Goal: Navigation & Orientation: Find specific page/section

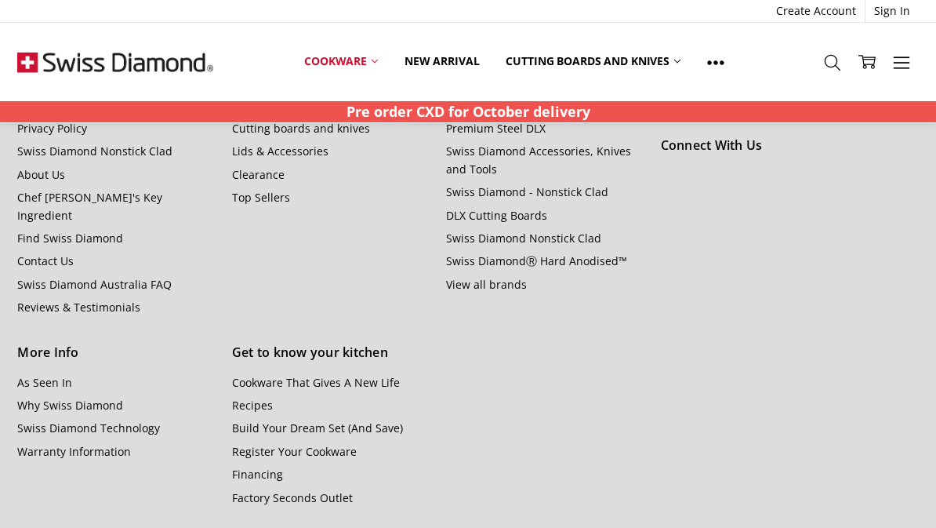
scroll to position [1794, 0]
click at [29, 398] on link "Why Swiss Diamond" at bounding box center [70, 405] width 106 height 15
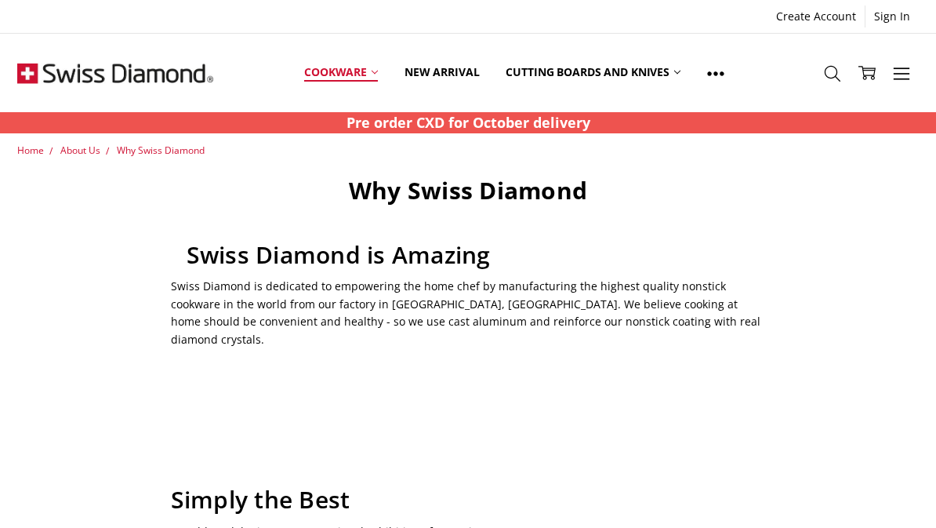
click at [353, 67] on link "Cookware" at bounding box center [341, 73] width 100 height 70
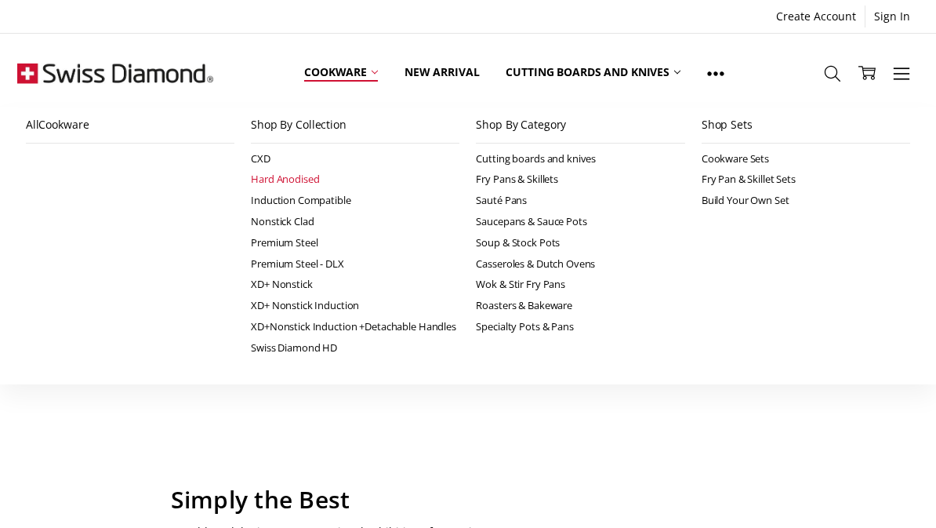
click at [256, 180] on link "Hard Anodised" at bounding box center [355, 179] width 209 height 21
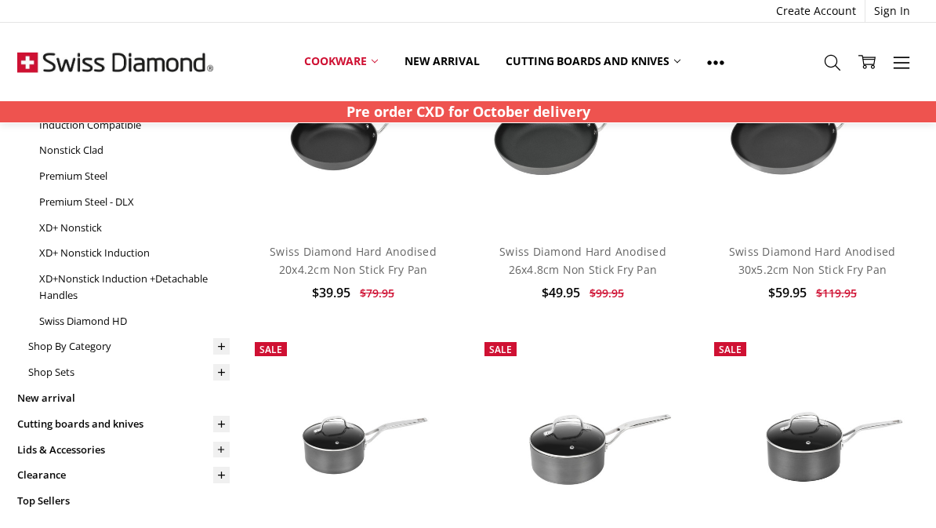
scroll to position [209, 0]
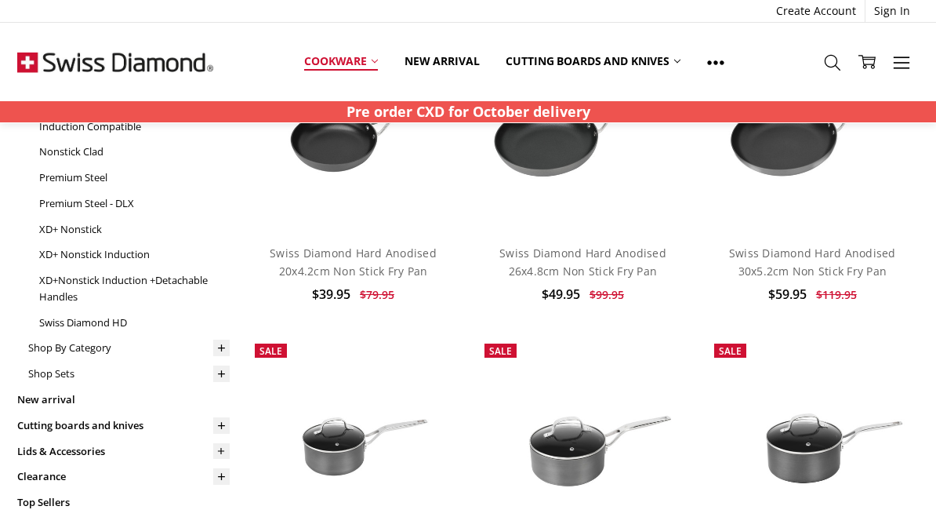
click at [356, 60] on link "Cookware" at bounding box center [341, 61] width 100 height 35
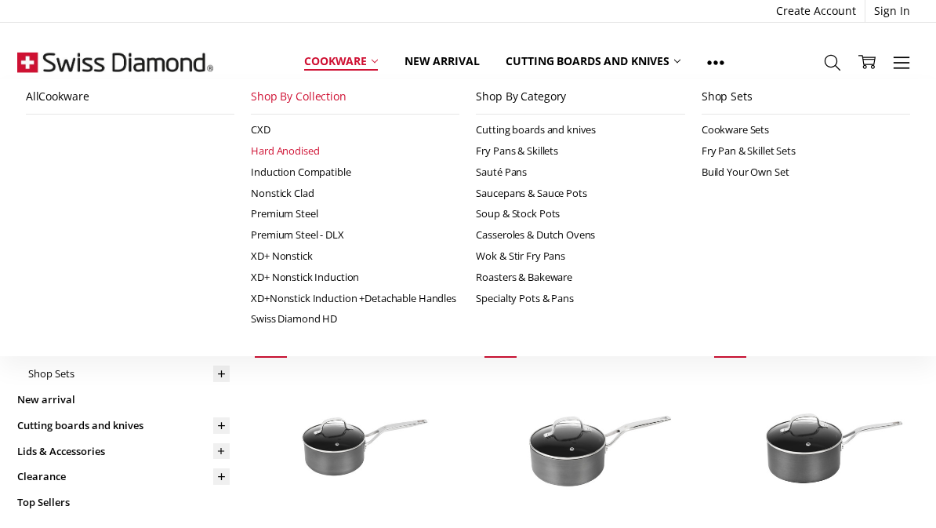
click at [64, 223] on li "All Cookware" at bounding box center [129, 204] width 225 height 250
click at [56, 224] on li "All Cookware" at bounding box center [129, 204] width 225 height 250
click at [57, 228] on li "All Cookware" at bounding box center [129, 204] width 225 height 250
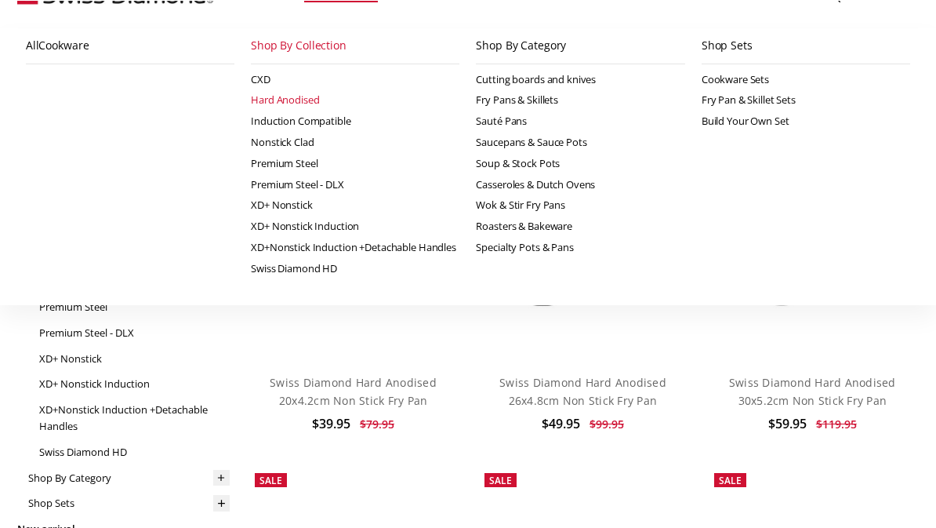
scroll to position [79, 0]
click at [50, 354] on link "XD+ Nonstick" at bounding box center [134, 359] width 191 height 26
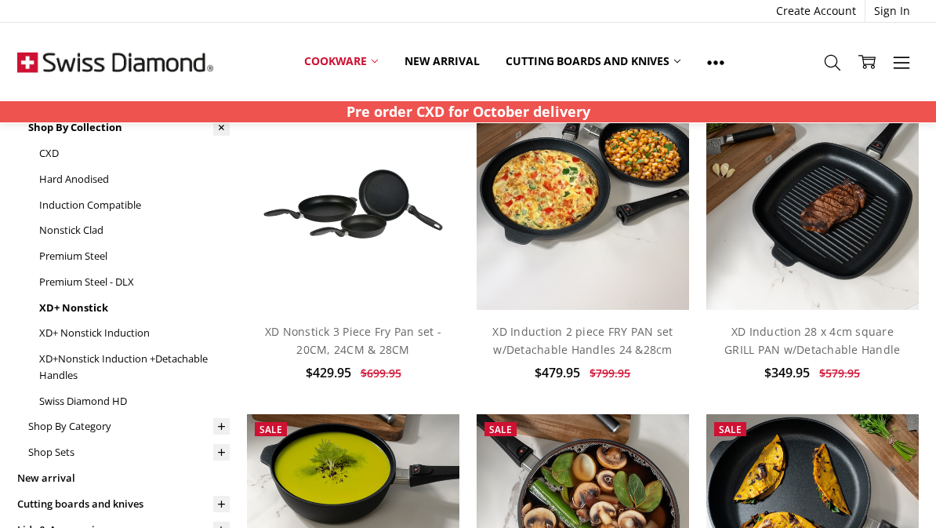
scroll to position [137, 0]
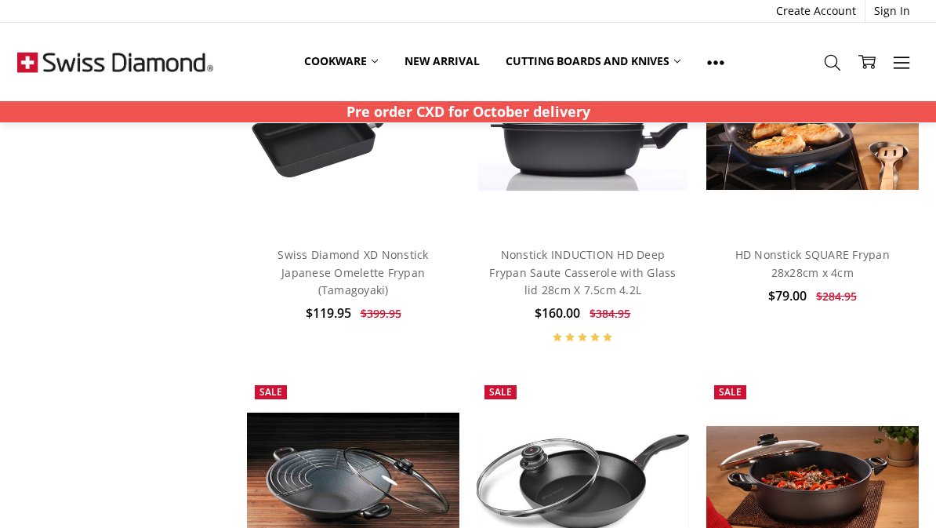
scroll to position [856, 0]
